Goal: Task Accomplishment & Management: Manage account settings

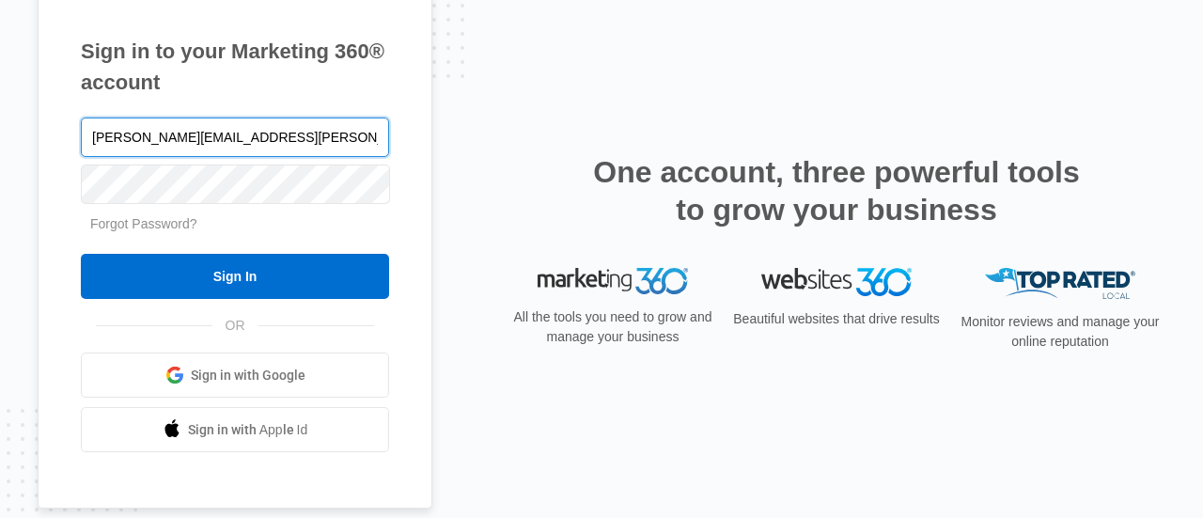
type input "[PERSON_NAME][EMAIL_ADDRESS][PERSON_NAME][DOMAIN_NAME]"
click at [81, 254] on input "Sign In" at bounding box center [235, 276] width 308 height 45
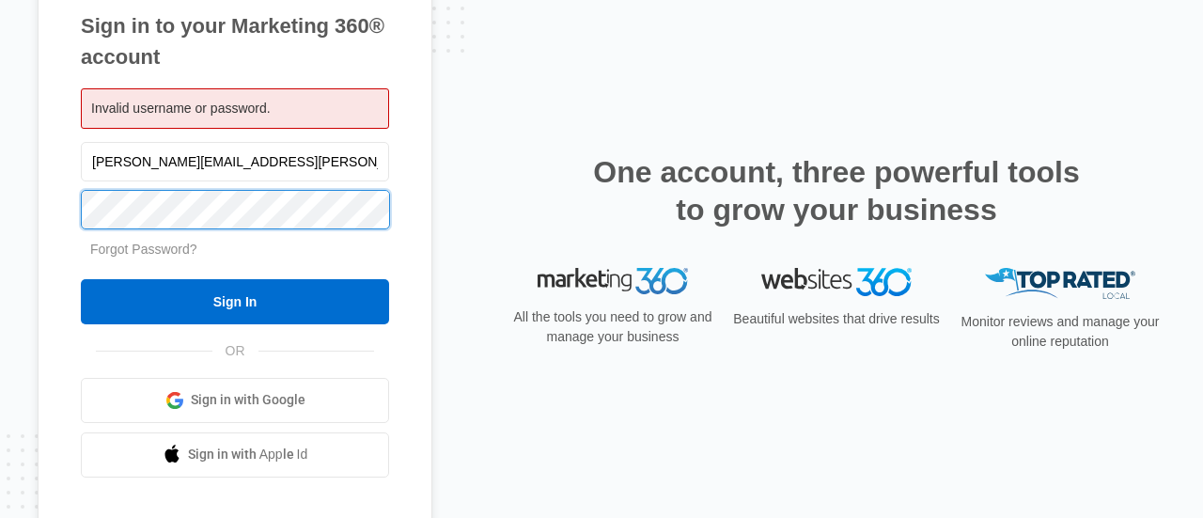
click at [81, 279] on input "Sign In" at bounding box center [235, 301] width 308 height 45
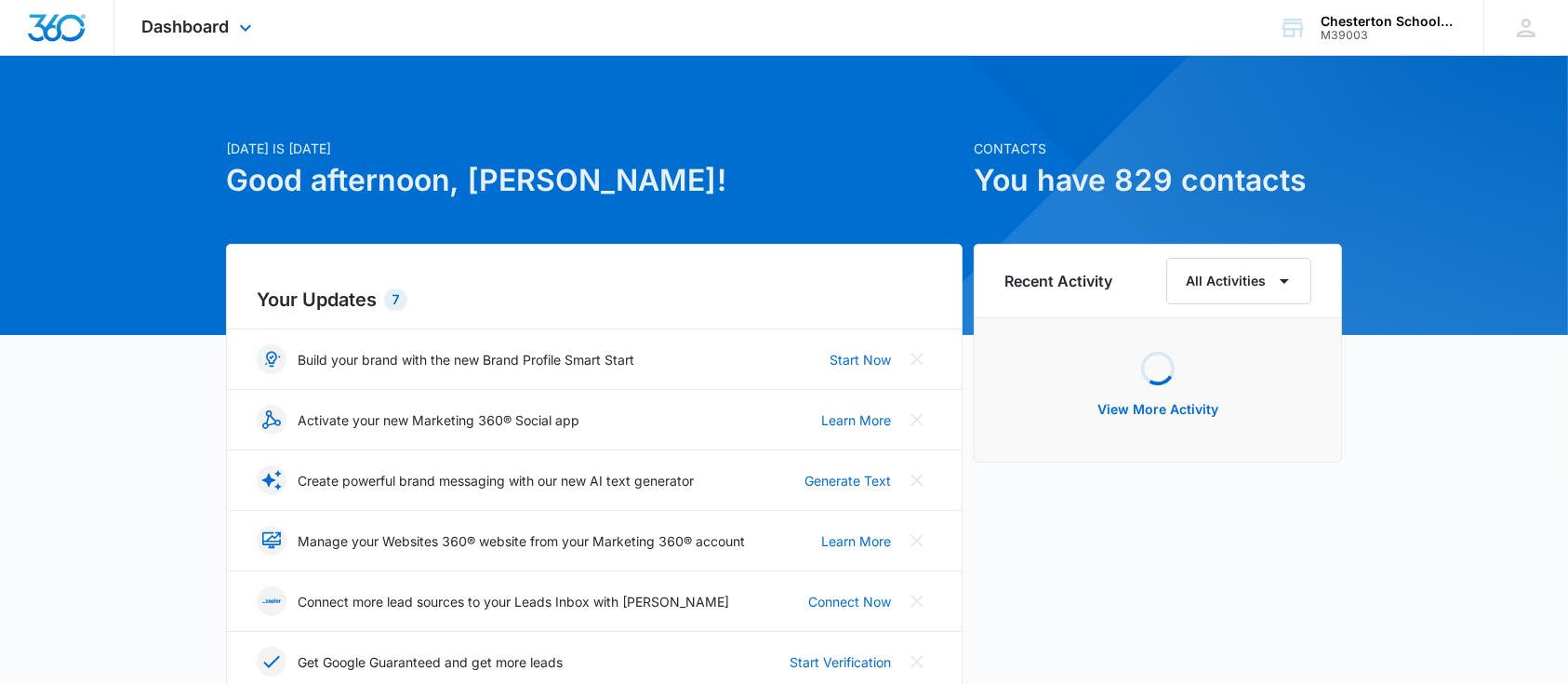
click at [210, 47] on div "Dashboard Apps Reputation Websites Forms CRM Email Social Shop Payments POS Con…" at bounding box center [200, 27] width 170 height 54
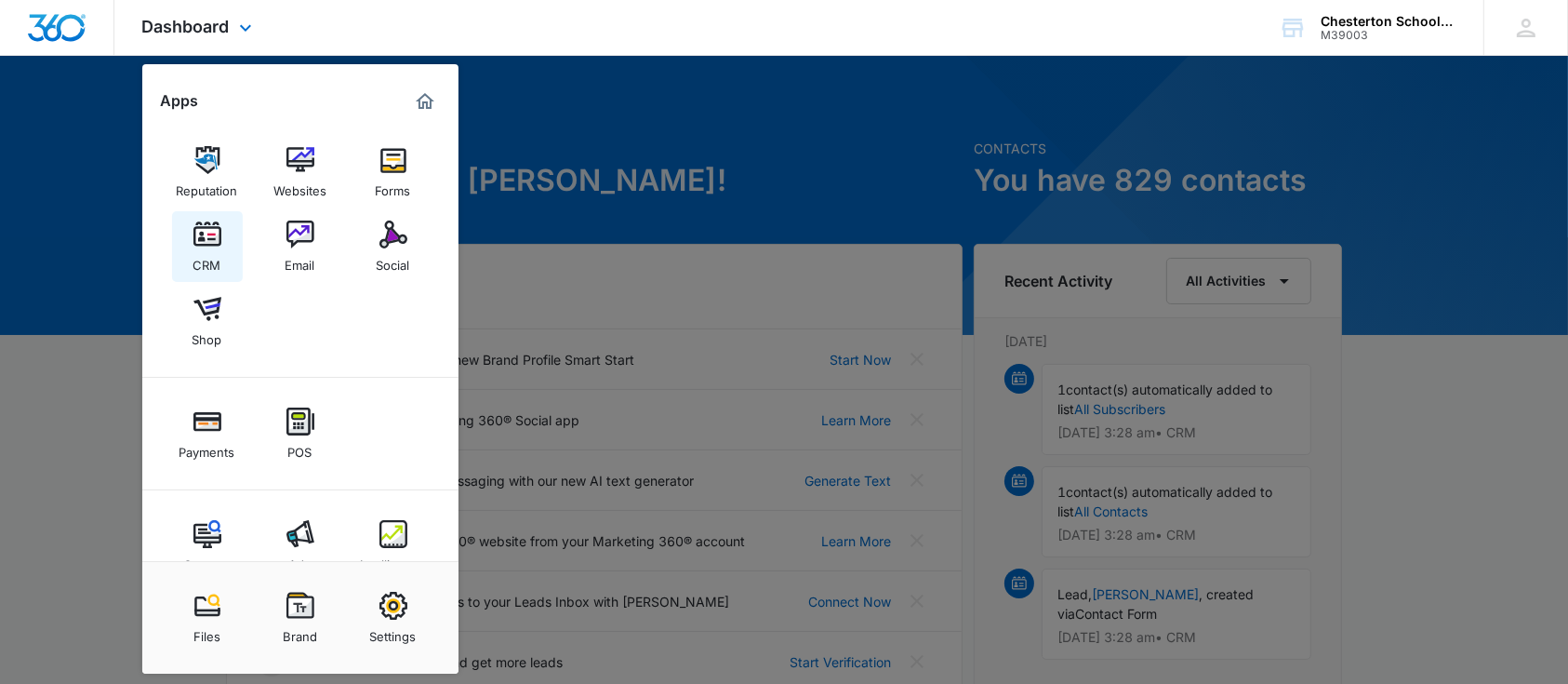
click at [230, 243] on link "CRM" at bounding box center [207, 245] width 70 height 70
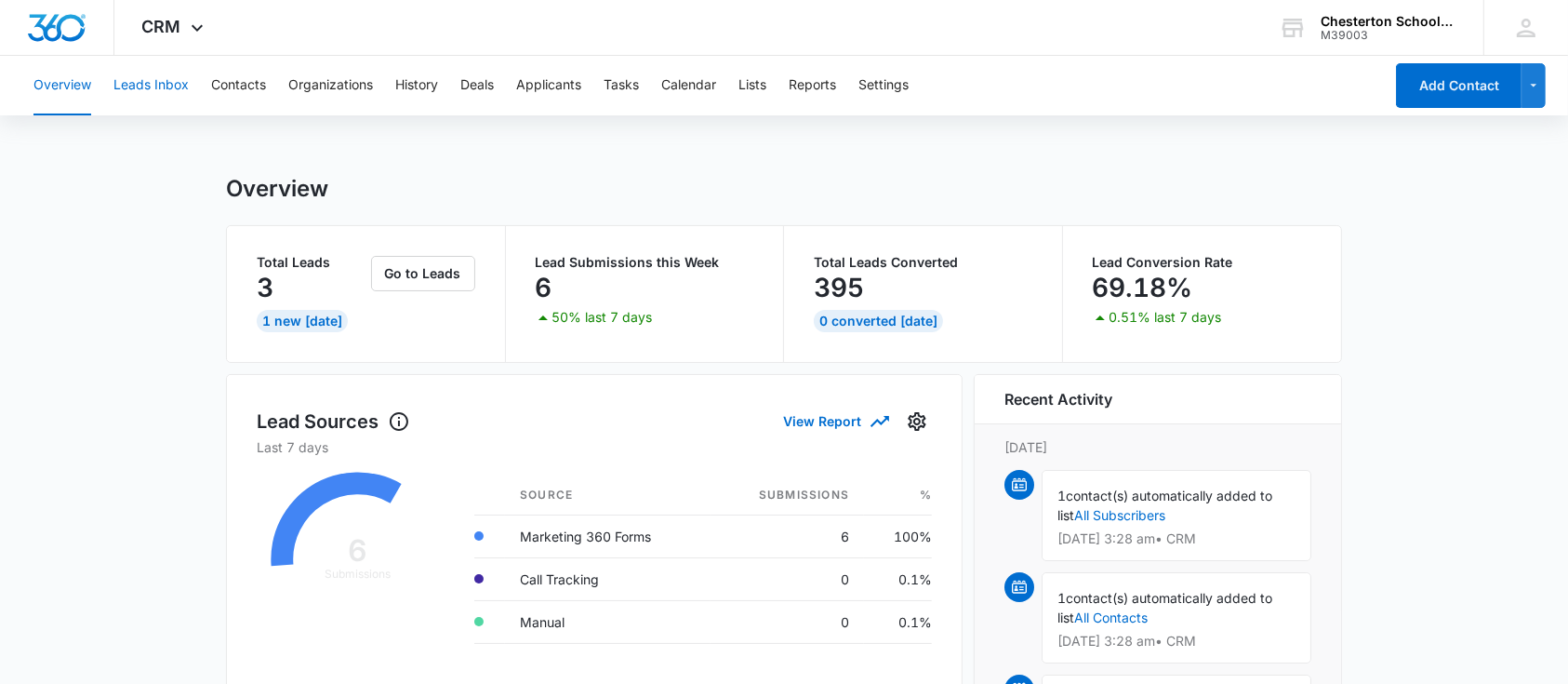
click at [174, 87] on button "Leads Inbox" at bounding box center [151, 85] width 75 height 59
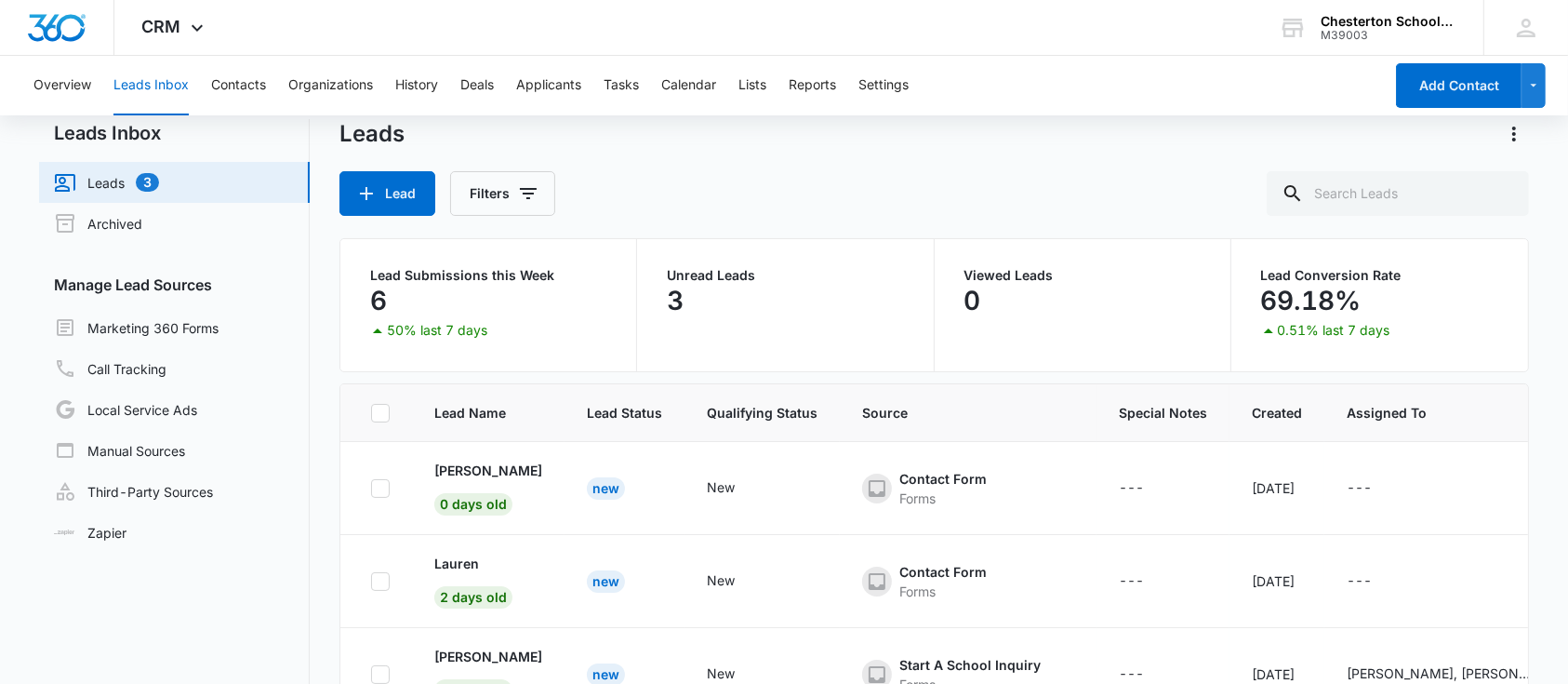
scroll to position [143, 0]
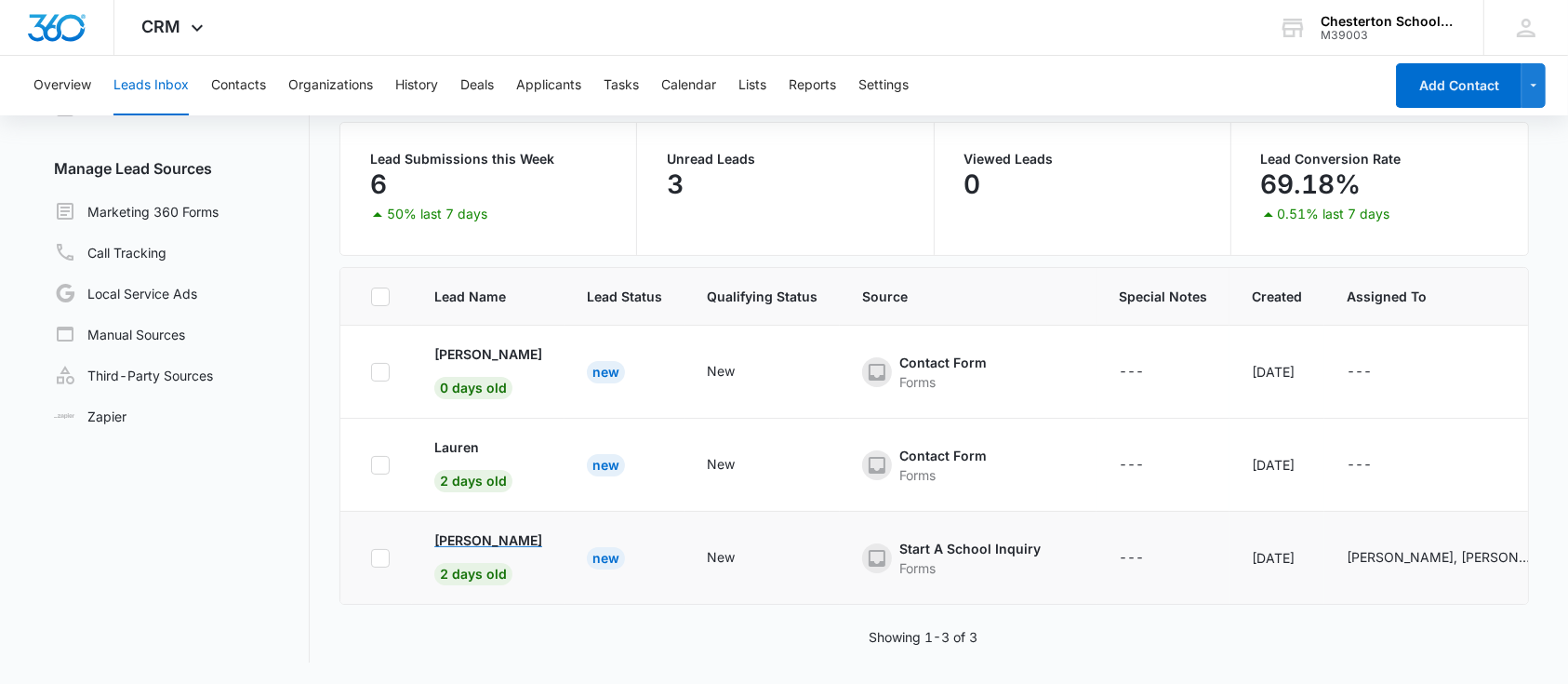
click at [491, 533] on p "Jamie Johnstad" at bounding box center [488, 540] width 108 height 20
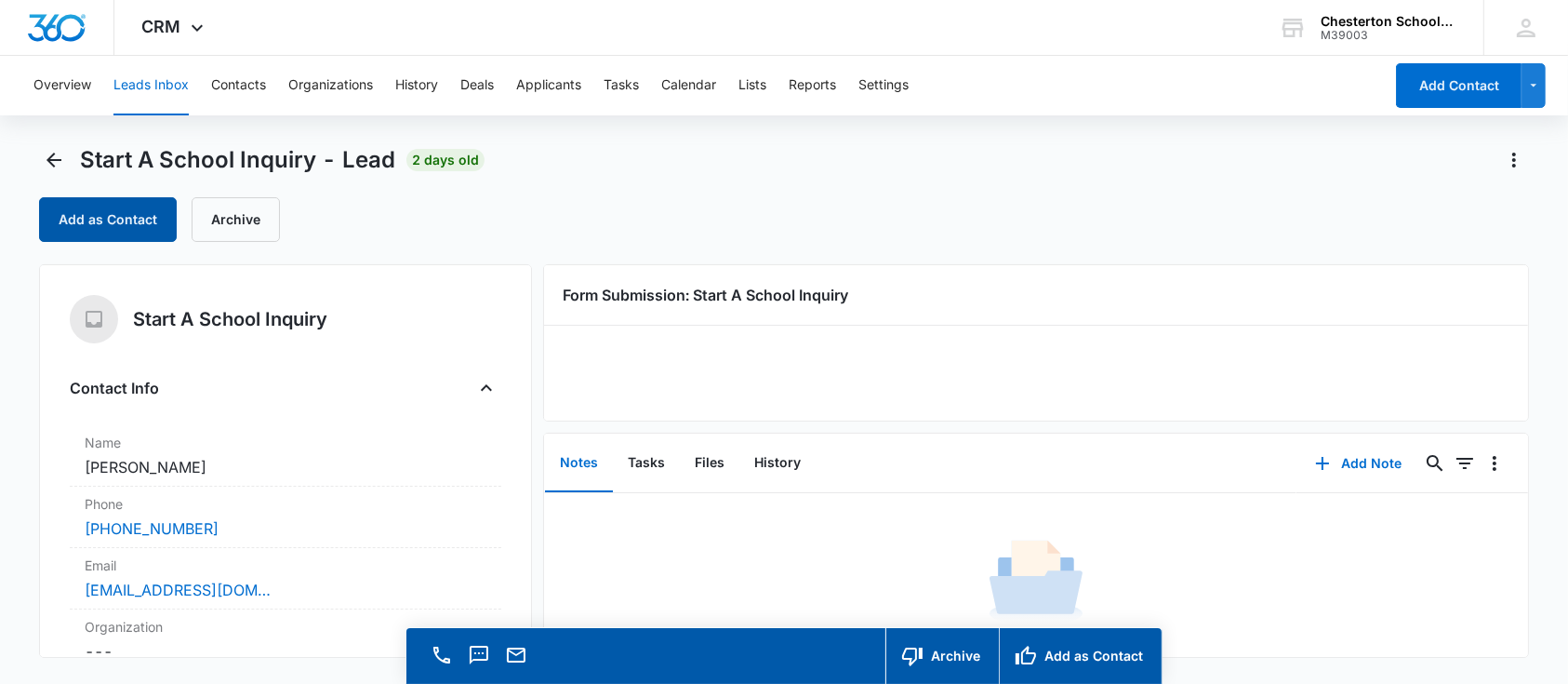
click at [111, 205] on button "Add as Contact" at bounding box center [107, 219] width 138 height 45
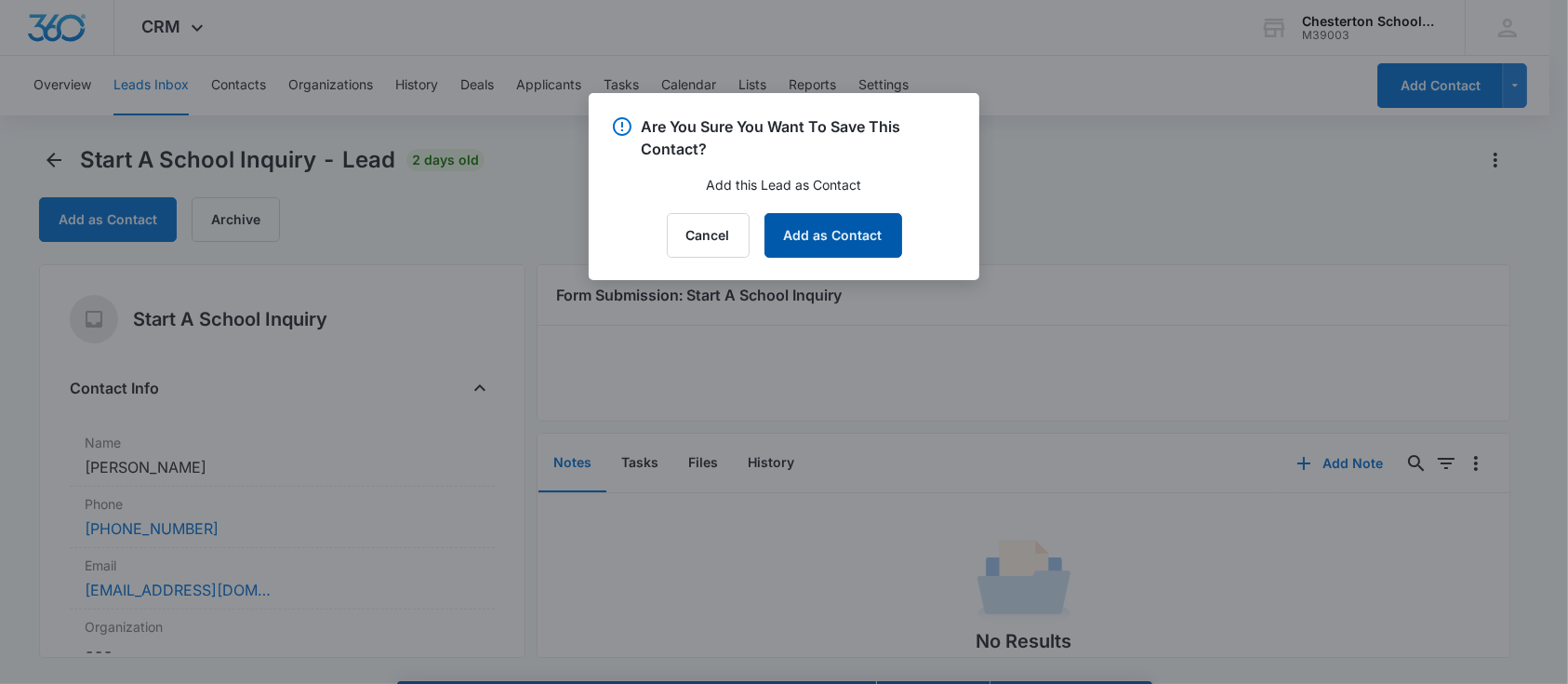
click at [877, 216] on button "Add as Contact" at bounding box center [833, 235] width 138 height 45
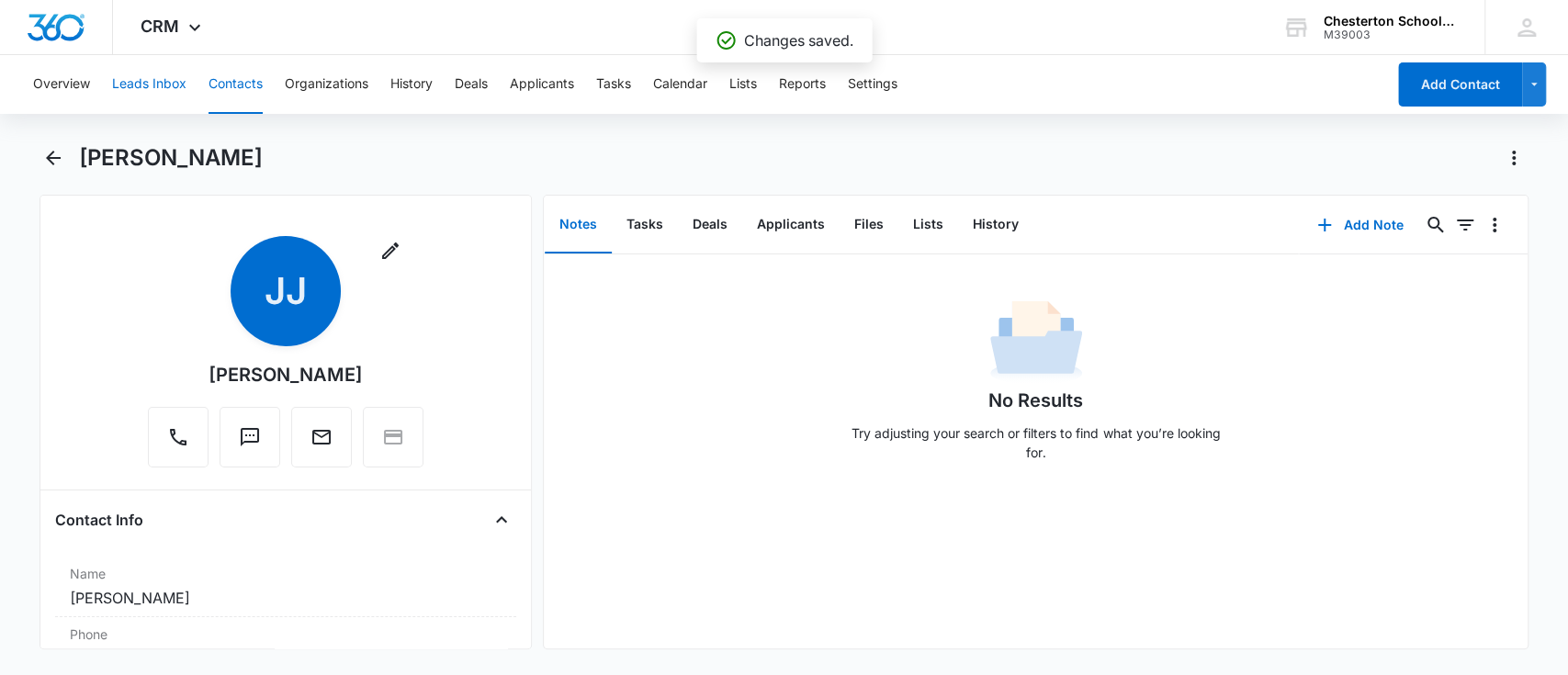
click at [138, 77] on button "Leads Inbox" at bounding box center [149, 84] width 74 height 59
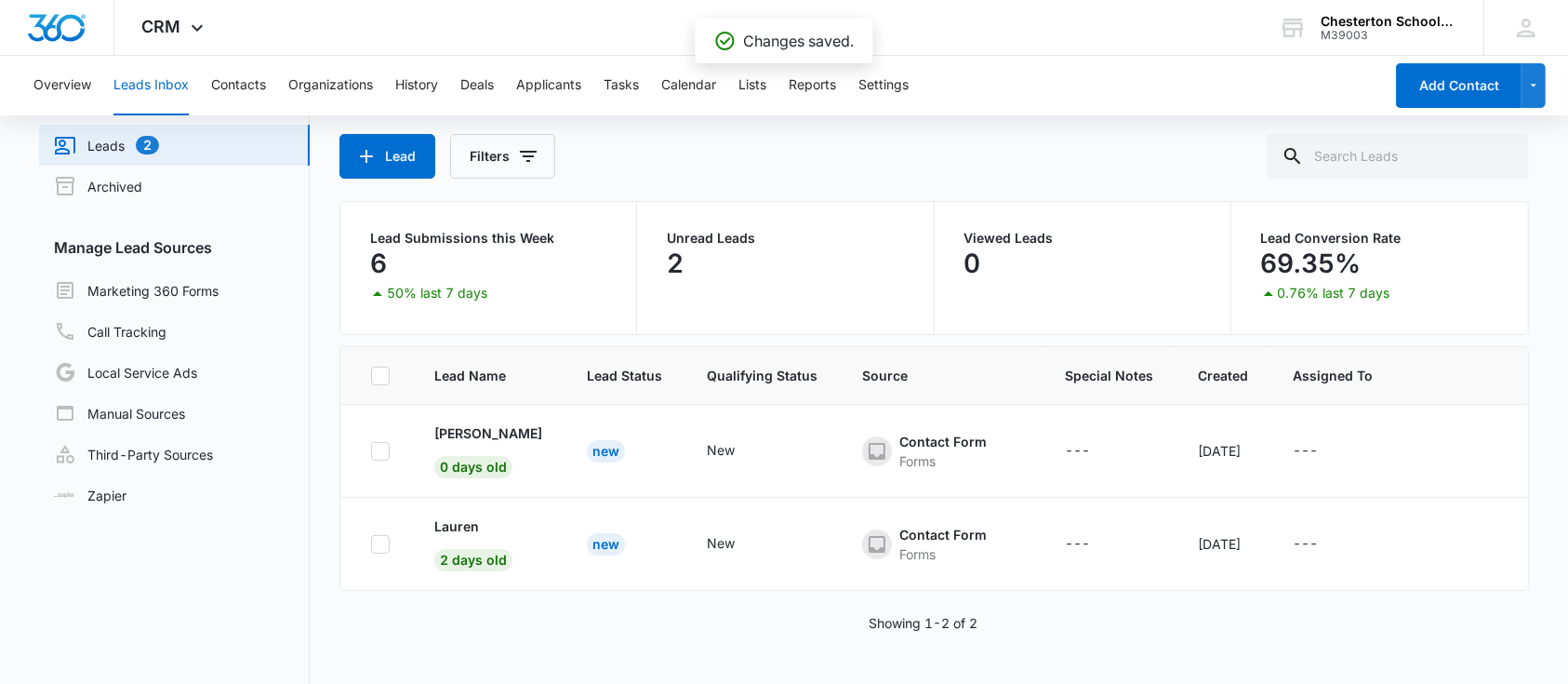
scroll to position [74, 0]
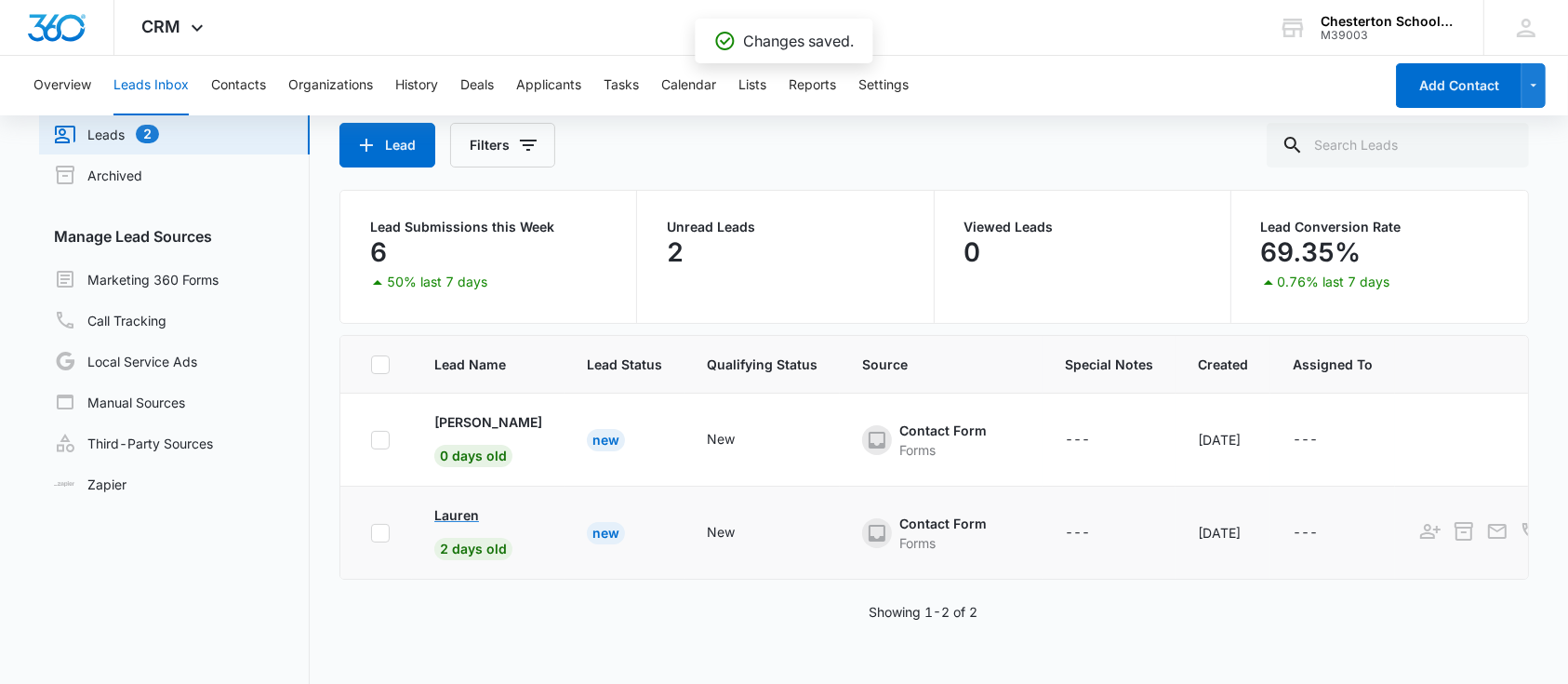
click at [465, 505] on p "Lauren" at bounding box center [456, 515] width 45 height 20
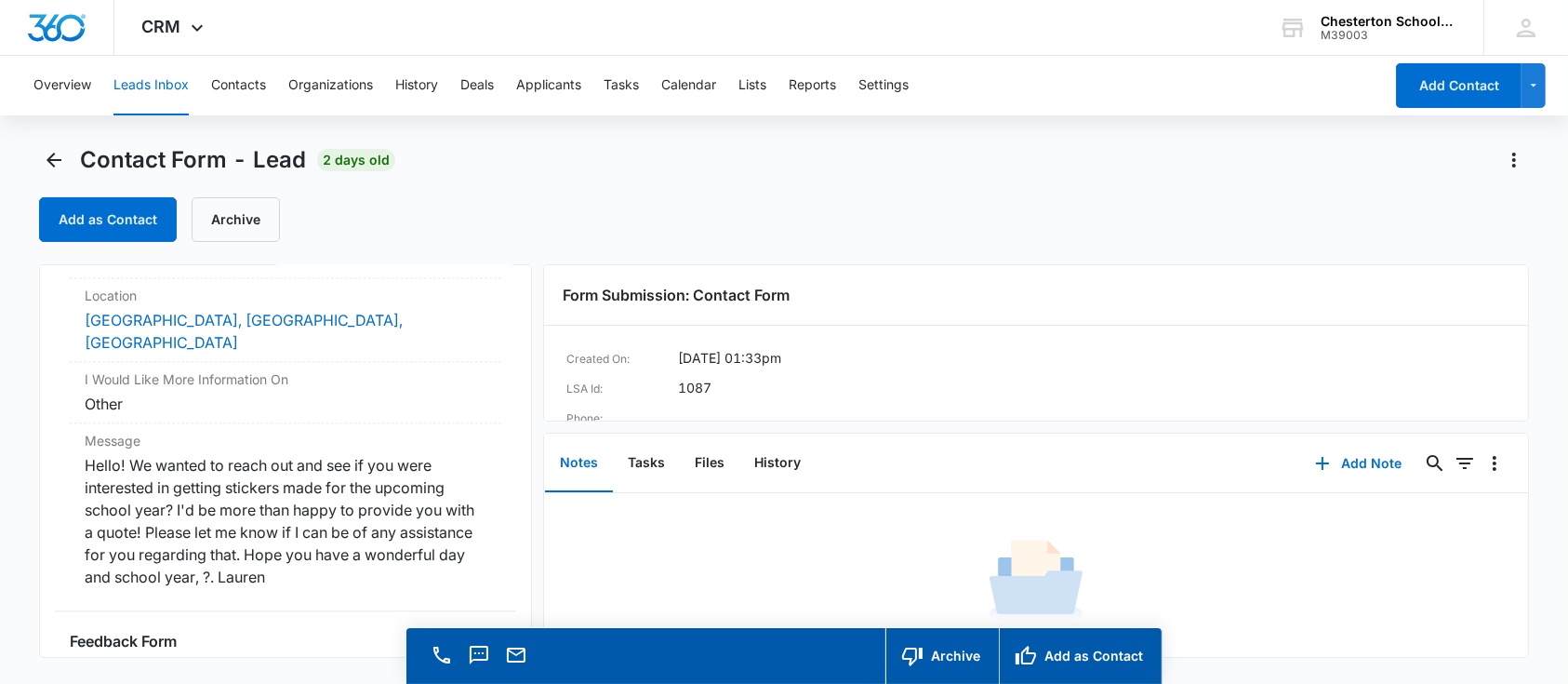
scroll to position [4183, 0]
click at [235, 205] on button "Archive" at bounding box center [235, 219] width 88 height 45
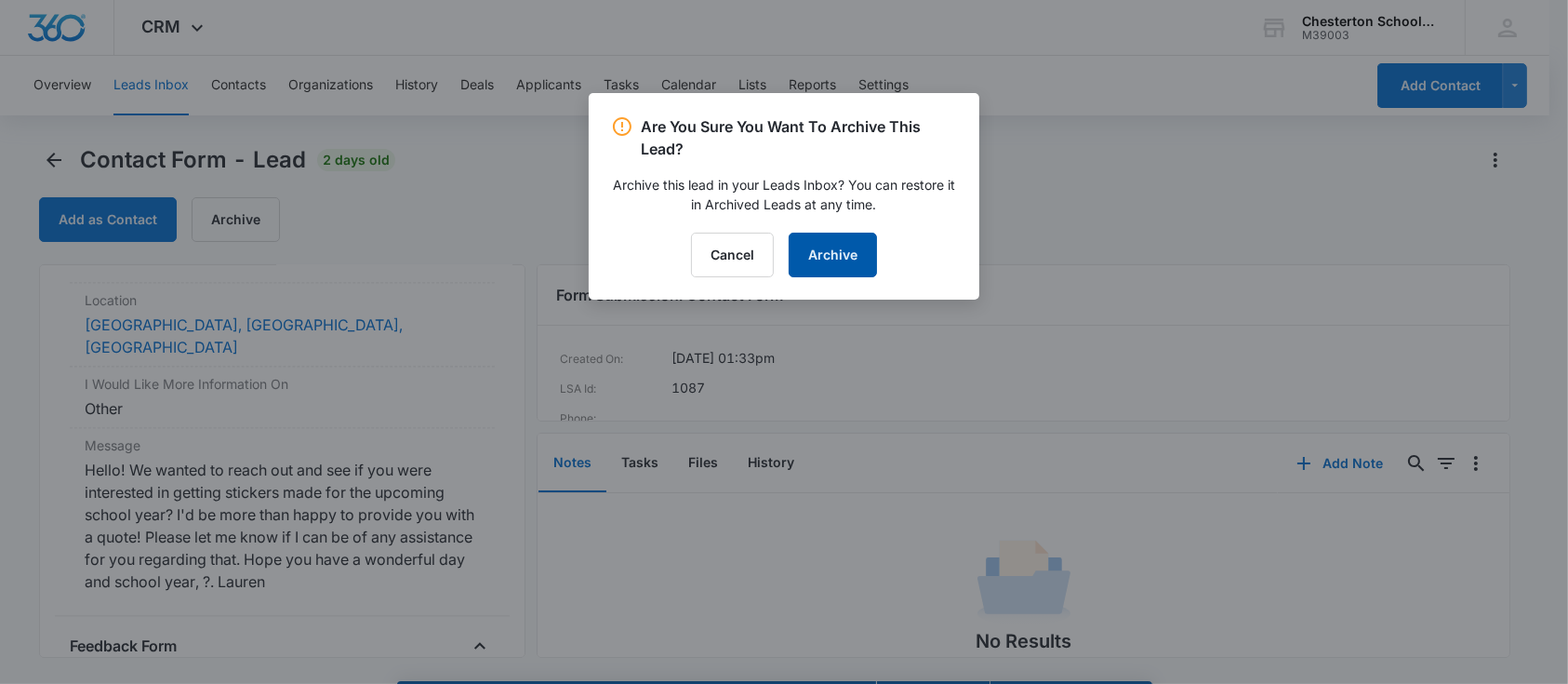
click at [858, 241] on button "Archive" at bounding box center [832, 254] width 88 height 45
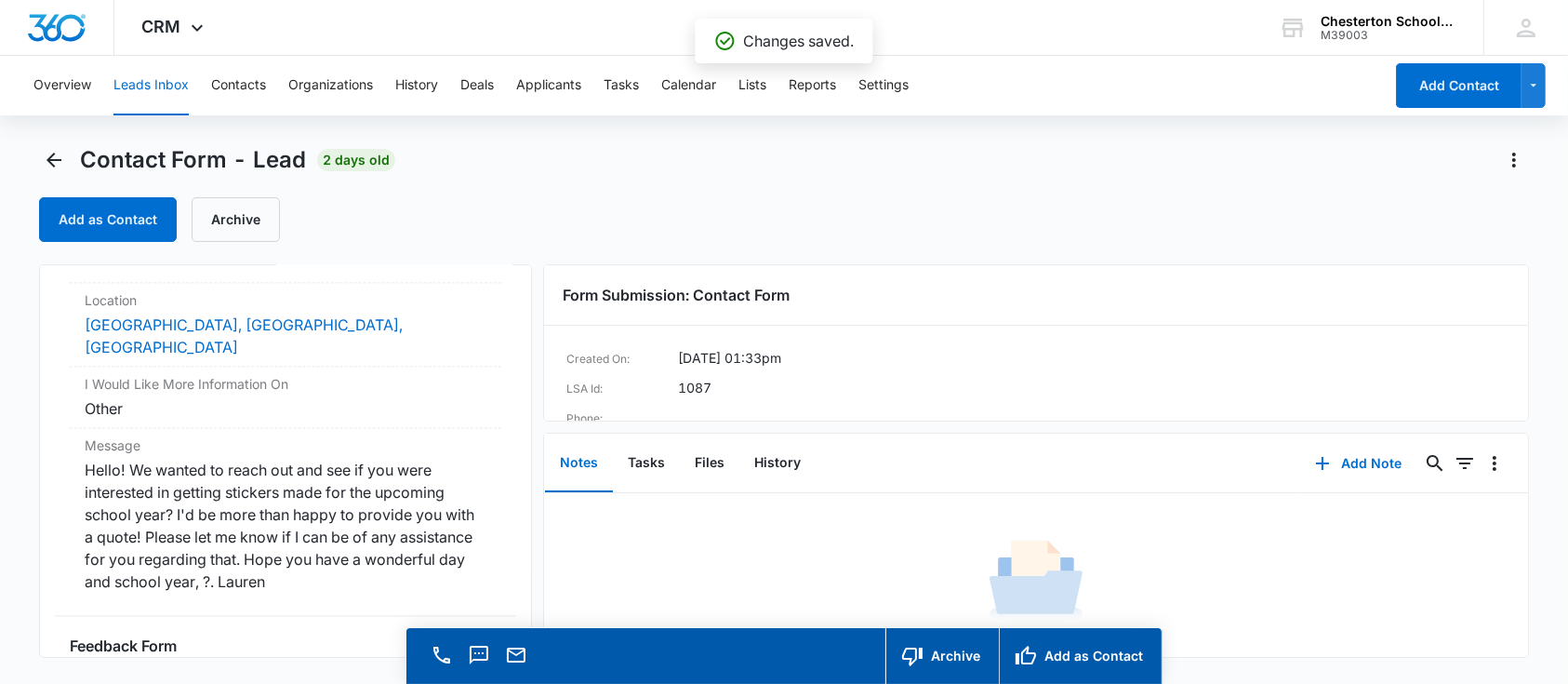
click at [150, 90] on button "Leads Inbox" at bounding box center [151, 85] width 75 height 59
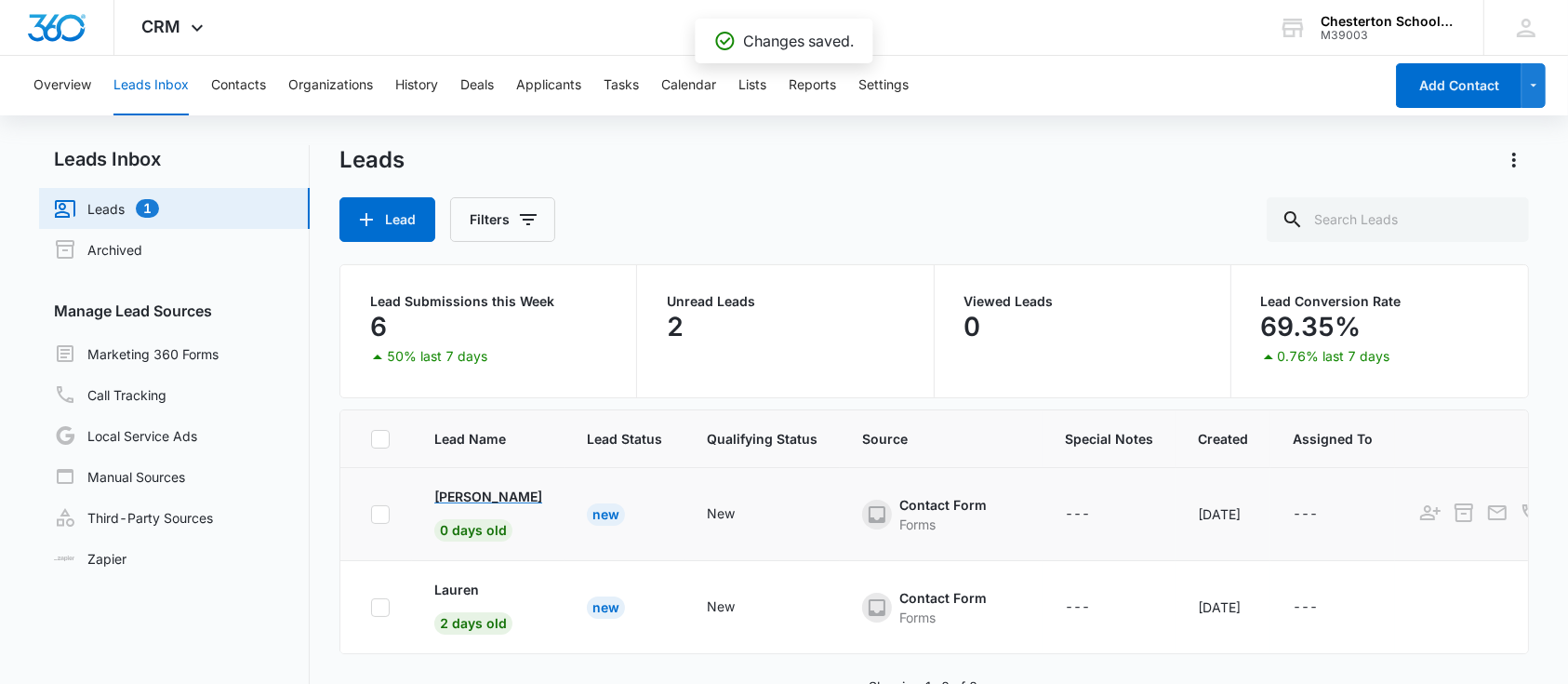
click at [487, 501] on p "Aaron Foster" at bounding box center [488, 497] width 108 height 20
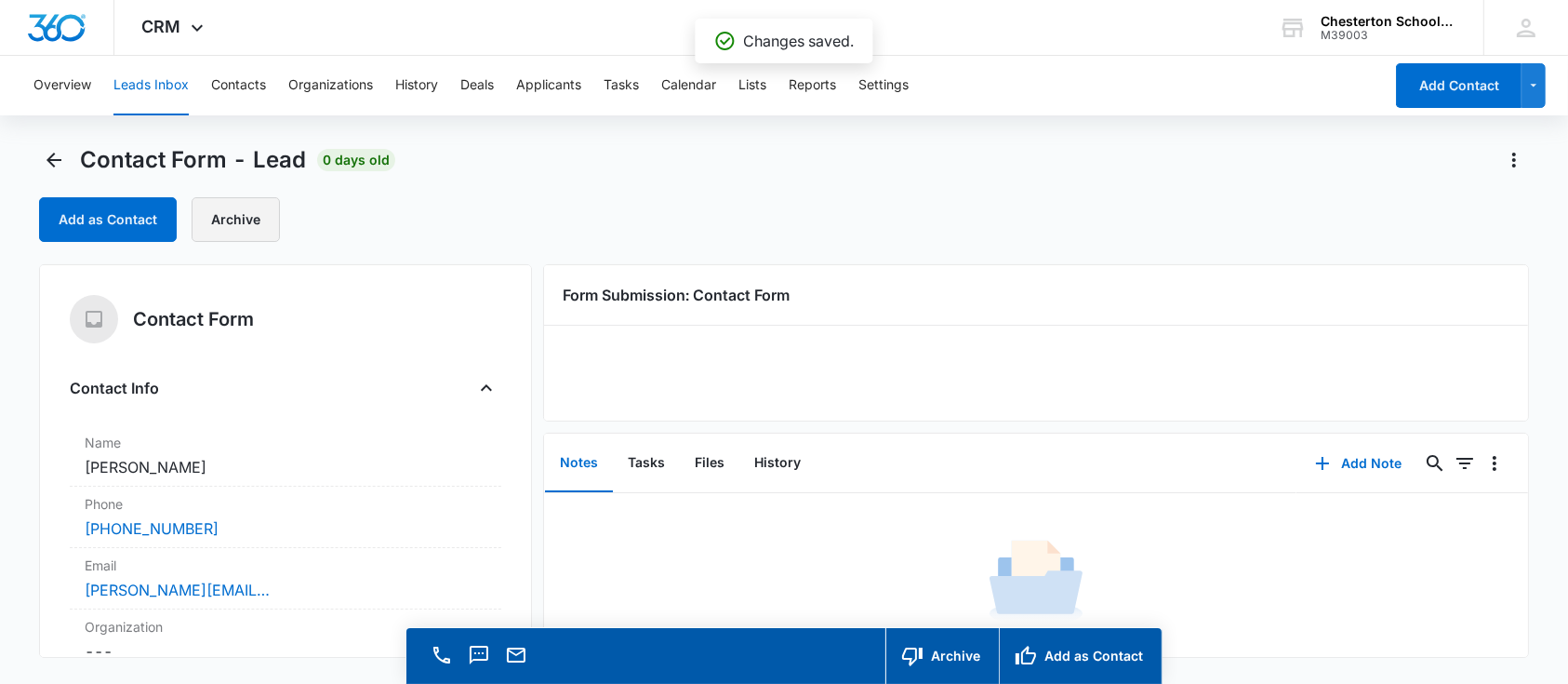
click at [245, 235] on button "Archive" at bounding box center [235, 219] width 88 height 45
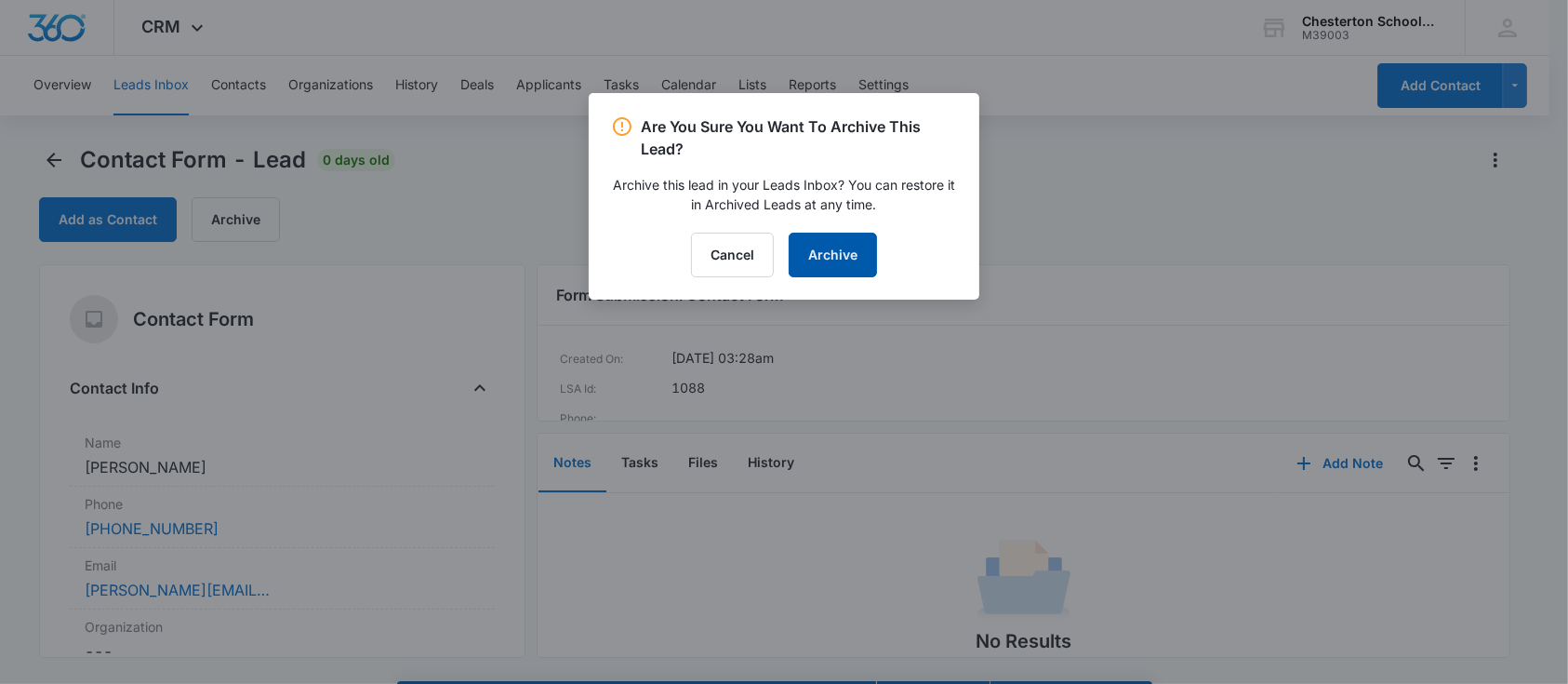
click at [857, 258] on button "Archive" at bounding box center [832, 254] width 88 height 45
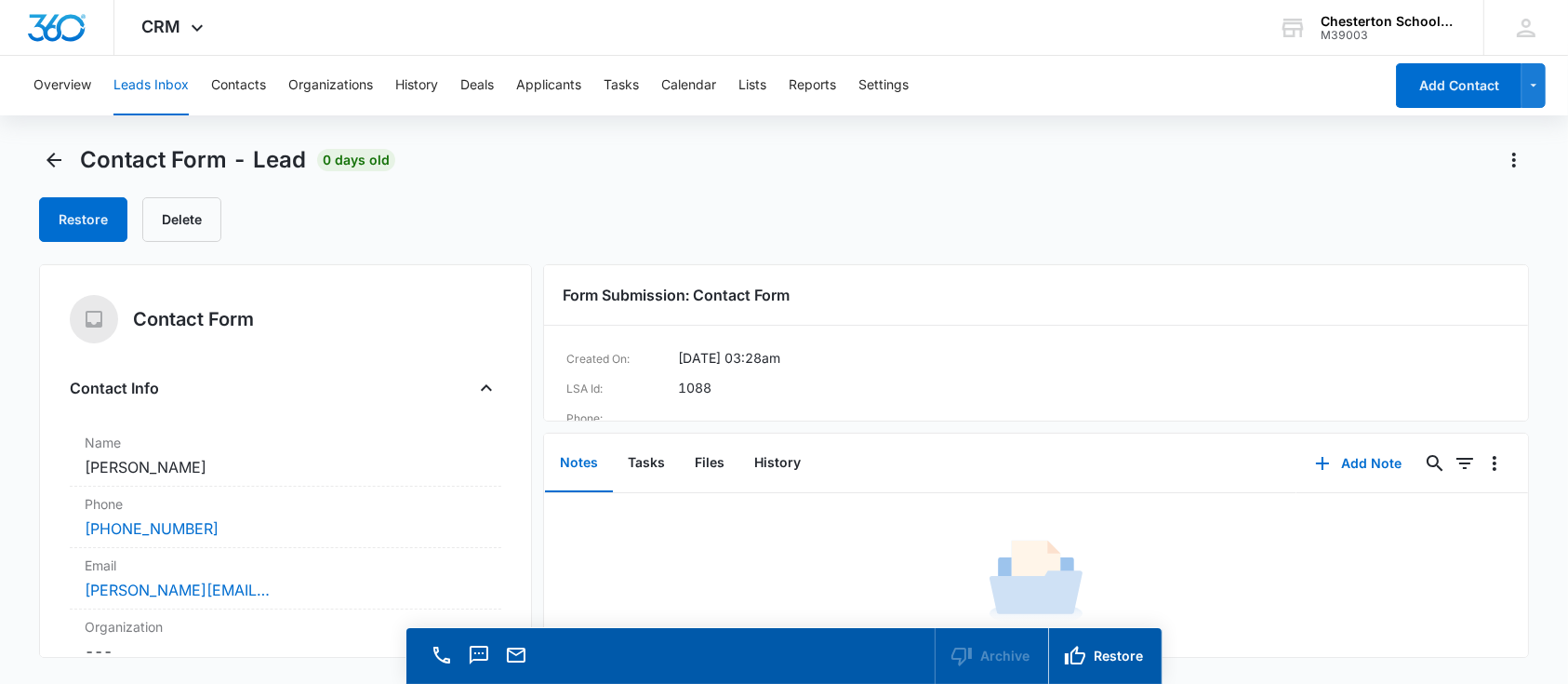
click at [148, 88] on button "Leads Inbox" at bounding box center [151, 85] width 75 height 59
